Goal: Navigation & Orientation: Find specific page/section

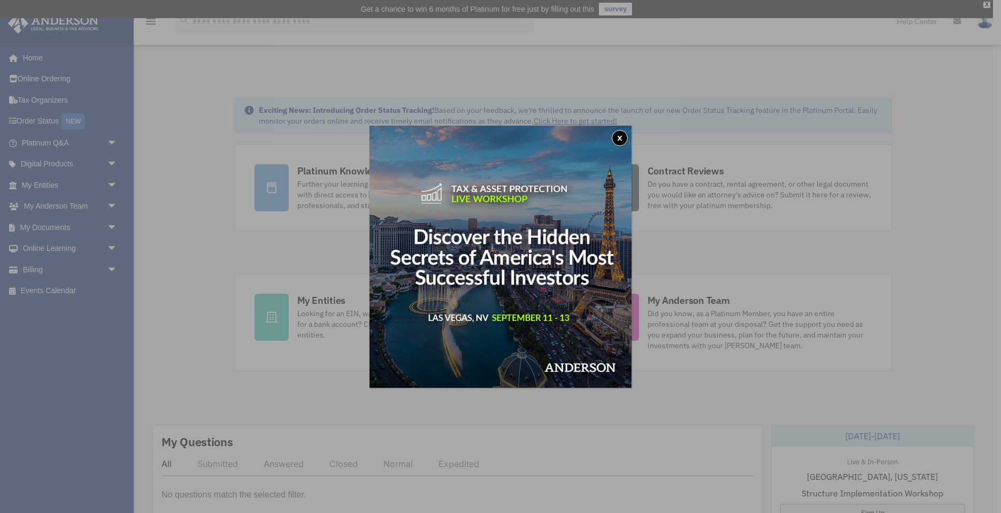
click at [620, 138] on button "x" at bounding box center [620, 138] width 16 height 16
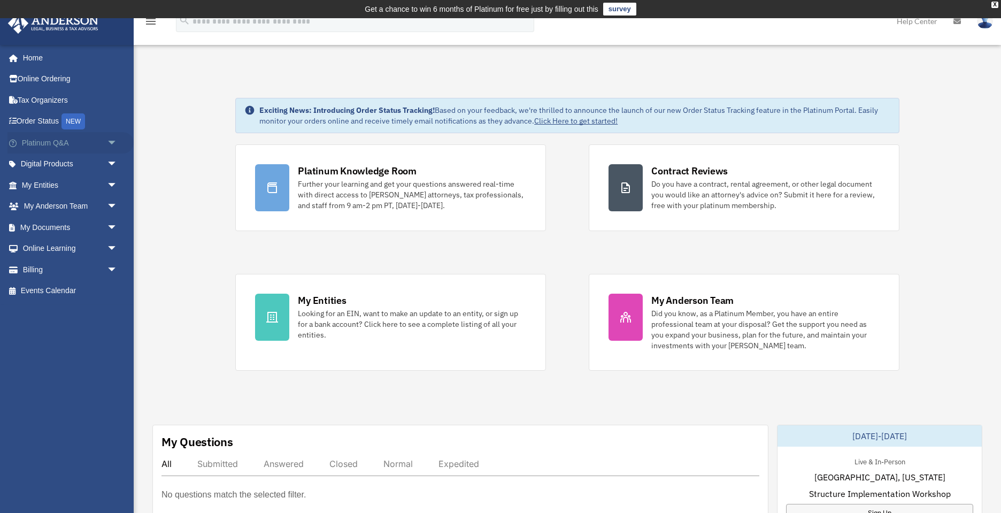
click at [112, 142] on span "arrow_drop_down" at bounding box center [117, 143] width 21 height 22
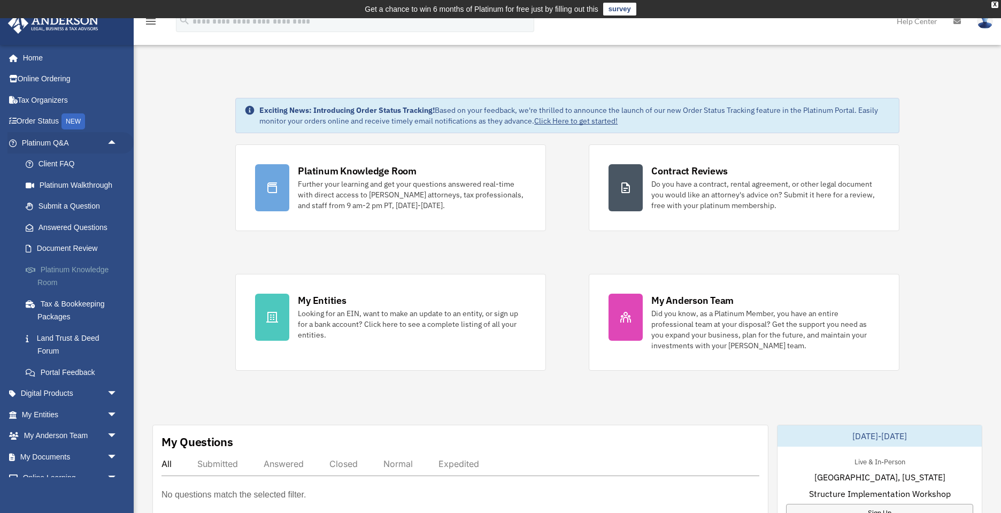
click at [66, 268] on link "Platinum Knowledge Room" at bounding box center [74, 276] width 119 height 34
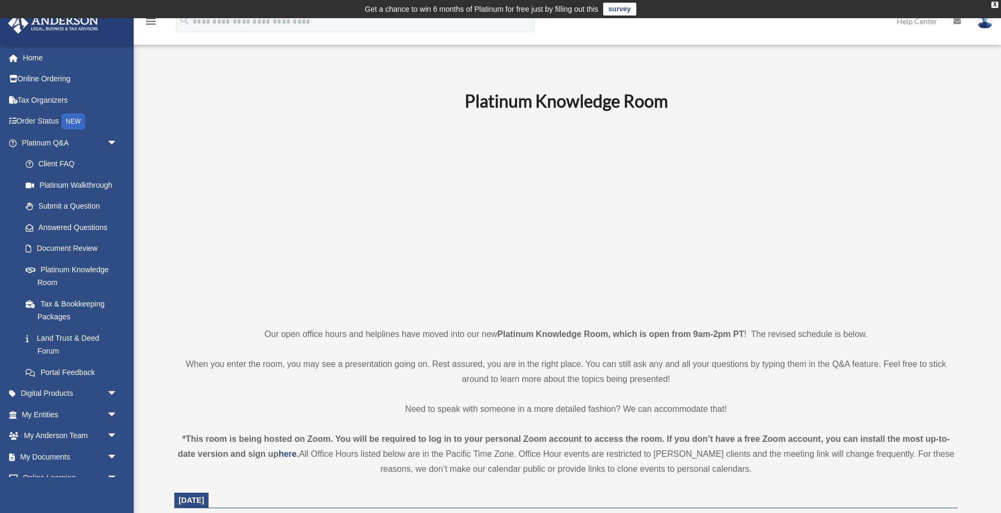
click at [111, 140] on span "arrow_drop_down" at bounding box center [117, 143] width 21 height 22
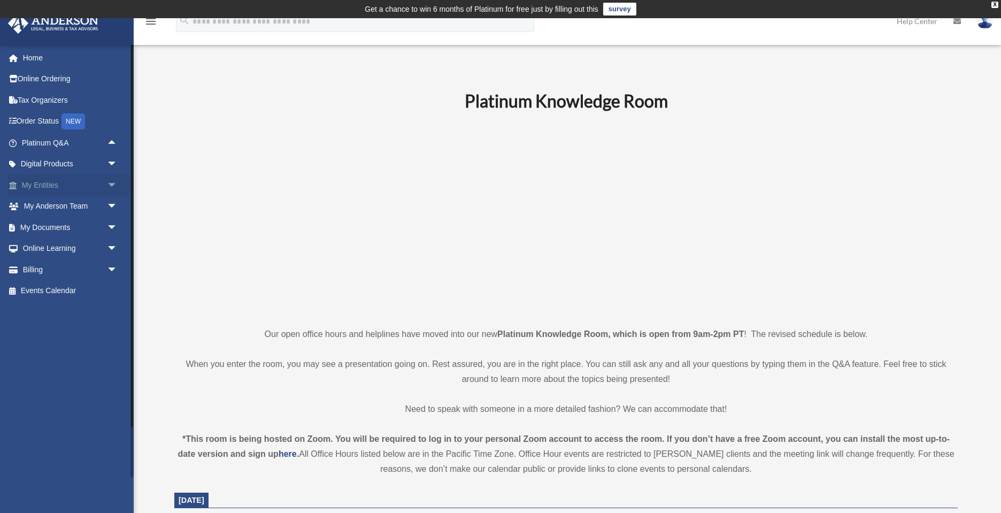
click at [111, 189] on span "arrow_drop_down" at bounding box center [117, 185] width 21 height 22
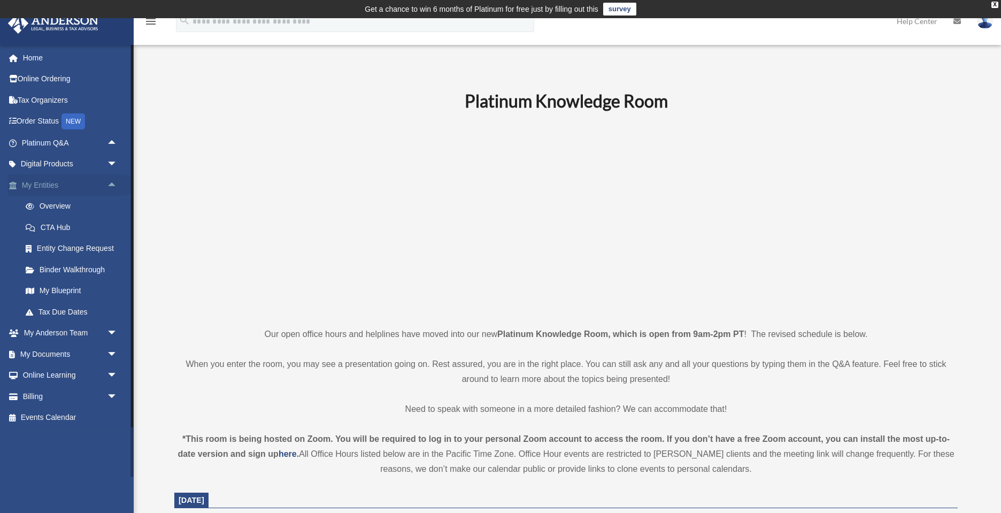
click at [110, 185] on span "arrow_drop_up" at bounding box center [117, 185] width 21 height 22
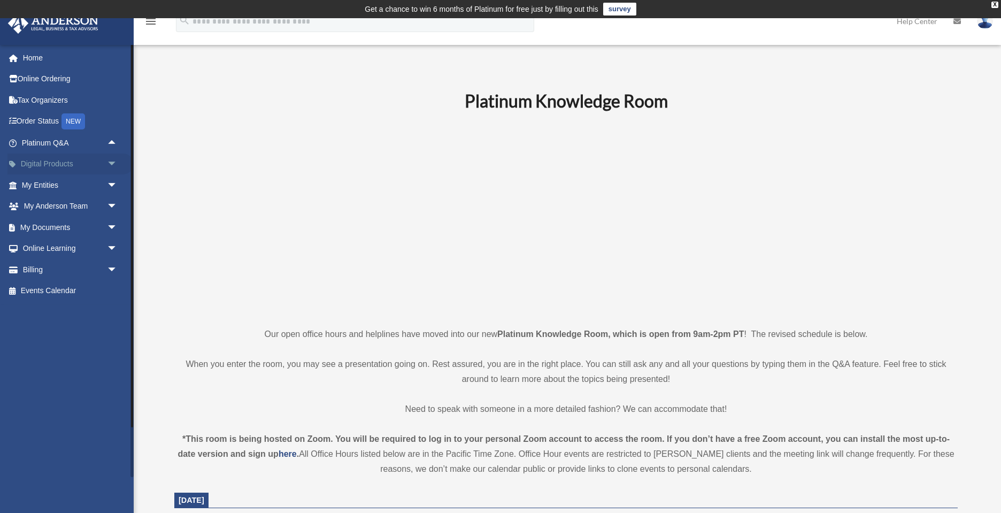
click at [83, 163] on link "Digital Products arrow_drop_down" at bounding box center [70, 163] width 126 height 21
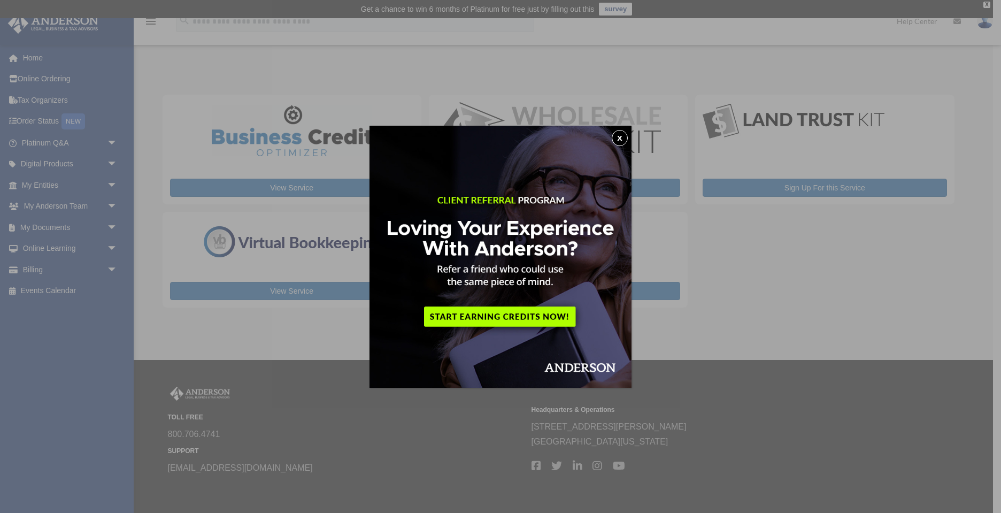
click at [622, 138] on button "x" at bounding box center [620, 138] width 16 height 16
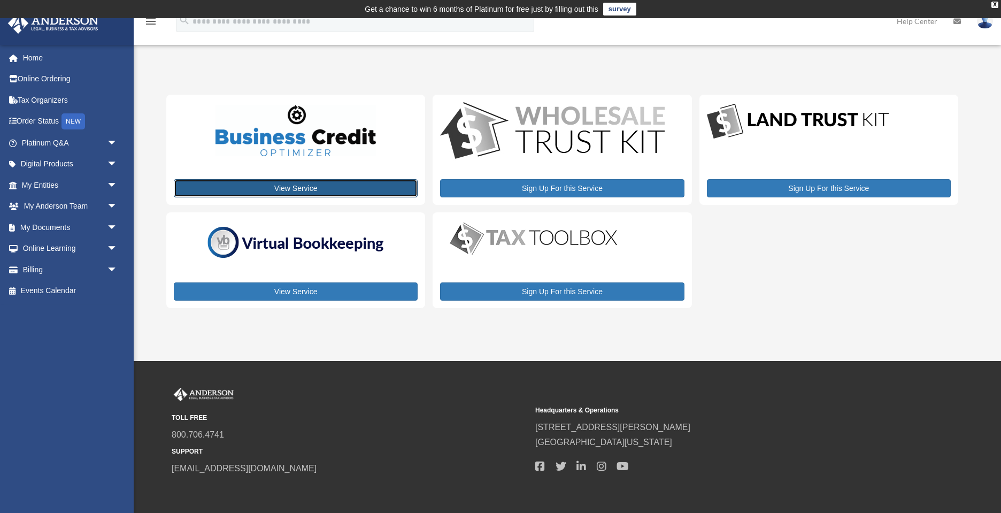
click at [298, 191] on link "View Service" at bounding box center [296, 188] width 244 height 18
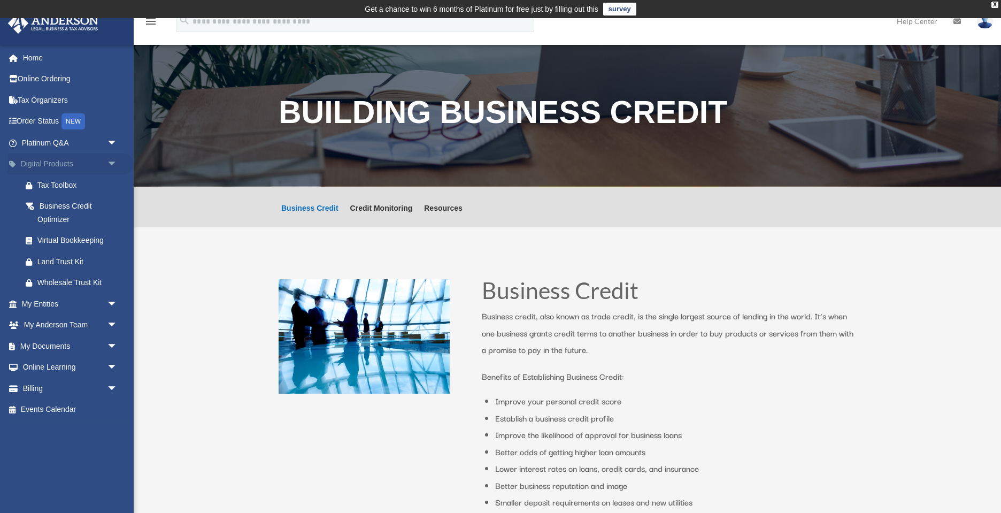
click at [111, 167] on span "arrow_drop_down" at bounding box center [117, 164] width 21 height 22
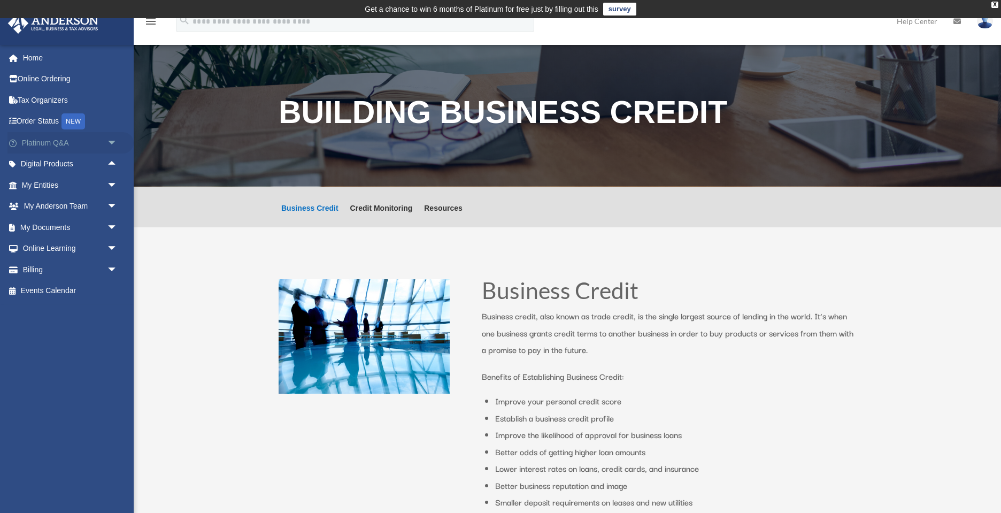
click at [112, 144] on span "arrow_drop_down" at bounding box center [117, 143] width 21 height 22
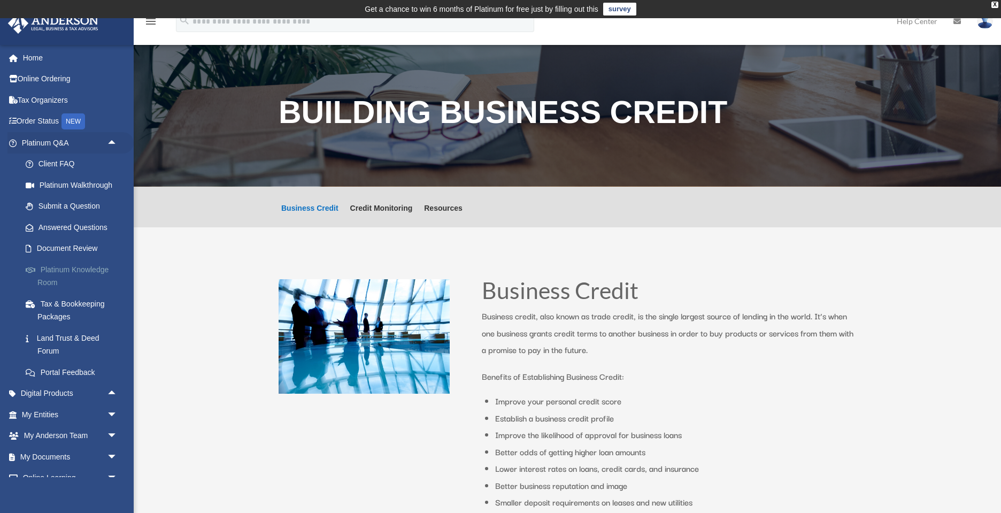
click at [48, 270] on link "Platinum Knowledge Room" at bounding box center [74, 276] width 119 height 34
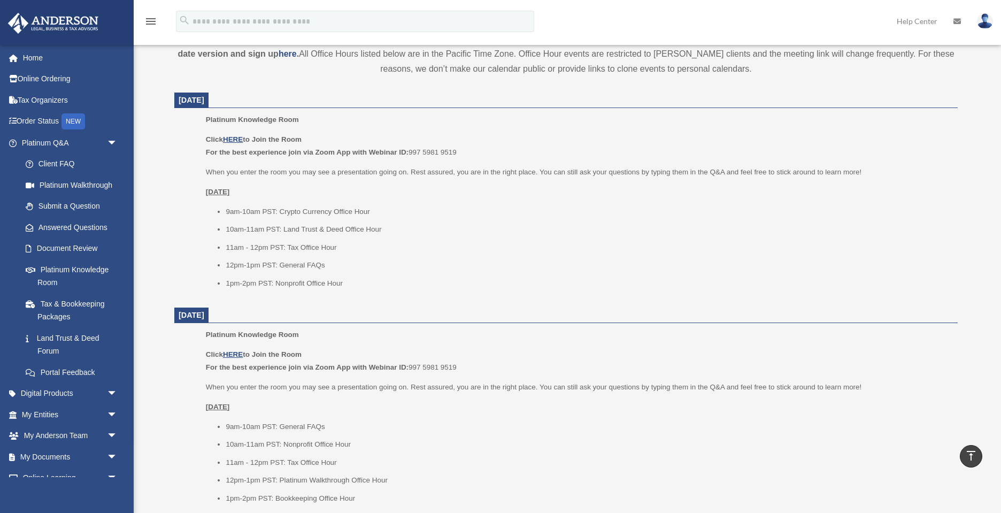
scroll to position [398, 0]
click at [235, 141] on u "HERE" at bounding box center [233, 141] width 20 height 8
